Goal: Information Seeking & Learning: Learn about a topic

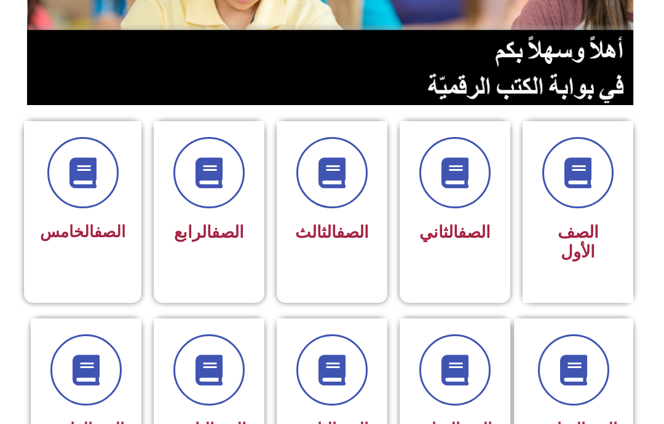
scroll to position [224, 0]
click at [345, 220] on div "الصف الثالث" at bounding box center [332, 233] width 79 height 31
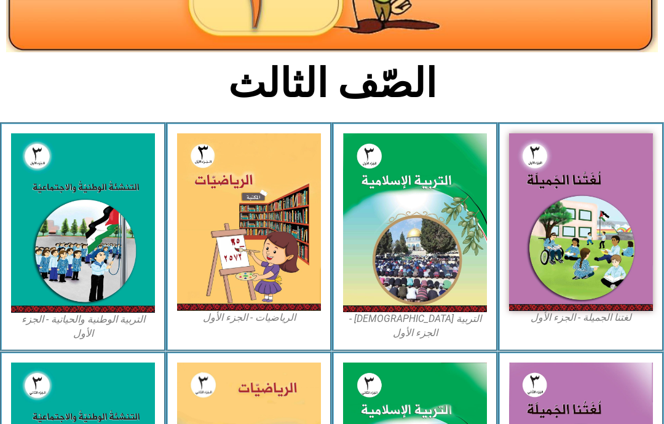
scroll to position [226, 0]
click at [566, 233] on img at bounding box center [581, 221] width 144 height 177
